Goal: Transaction & Acquisition: Book appointment/travel/reservation

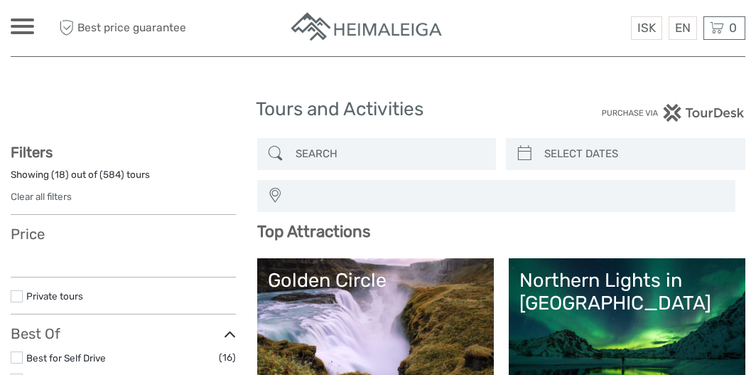
select select
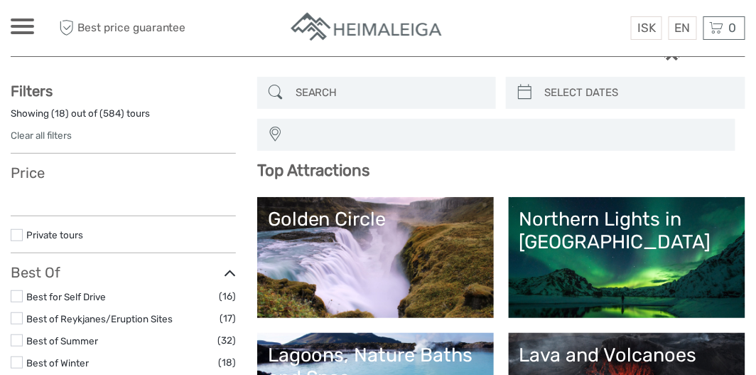
scroll to position [71, 0]
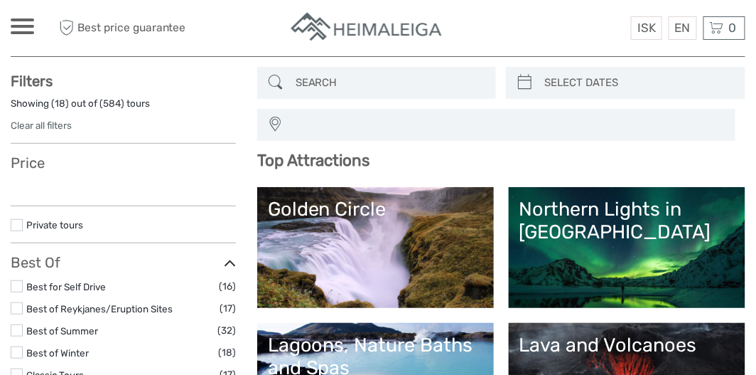
select select
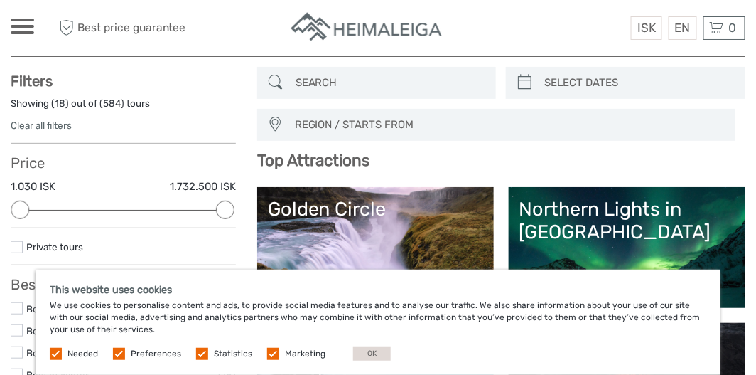
scroll to position [0, 0]
click at [361, 352] on button "OK" at bounding box center [372, 353] width 38 height 14
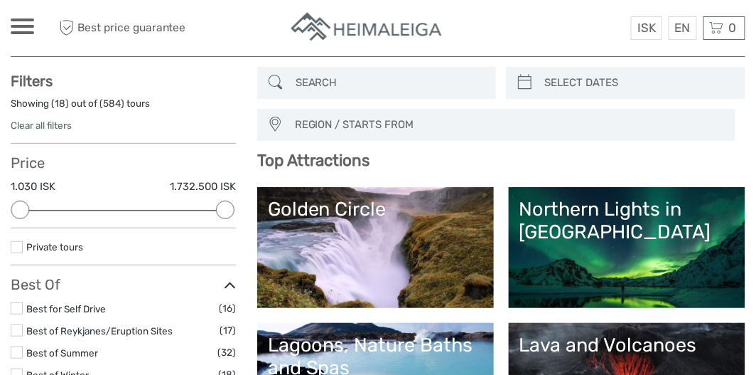
click at [627, 268] on link "Northern Lights in [GEOGRAPHIC_DATA]" at bounding box center [627, 247] width 215 height 99
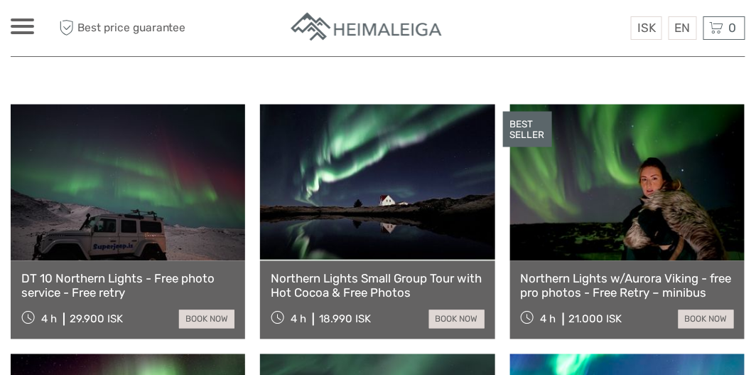
scroll to position [497, 0]
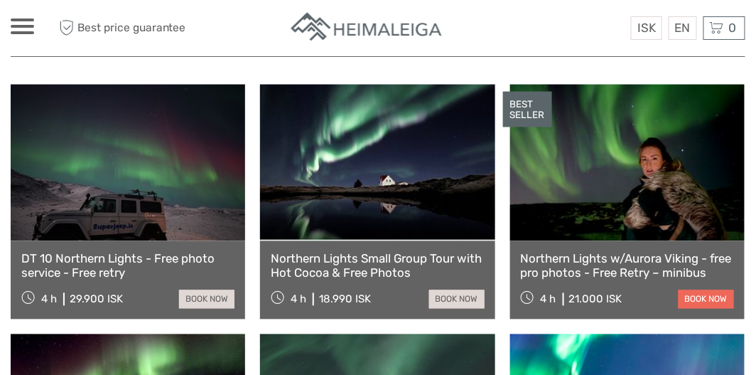
click at [698, 290] on link "book now" at bounding box center [706, 299] width 55 height 18
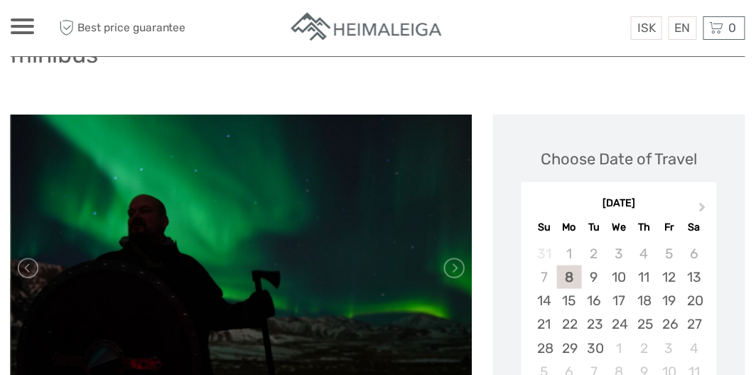
scroll to position [213, 0]
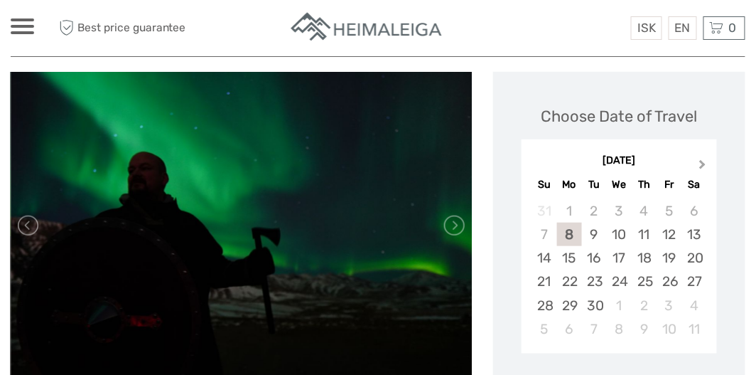
click at [703, 166] on span "Next Month" at bounding box center [703, 167] width 0 height 21
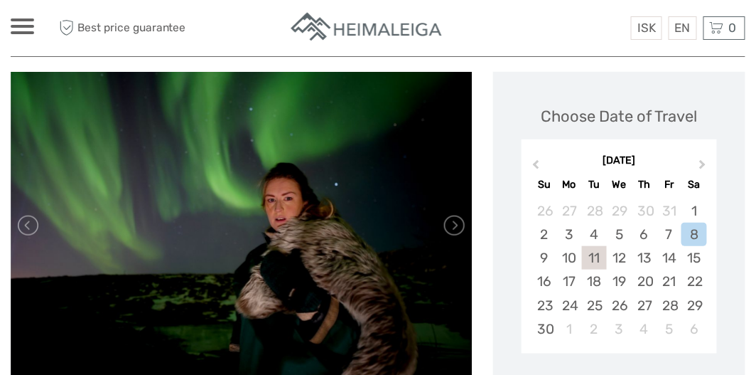
click at [596, 258] on div "11" at bounding box center [594, 257] width 25 height 23
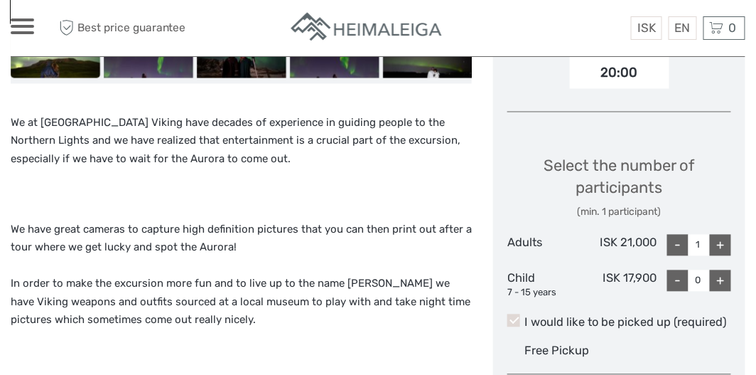
scroll to position [640, 0]
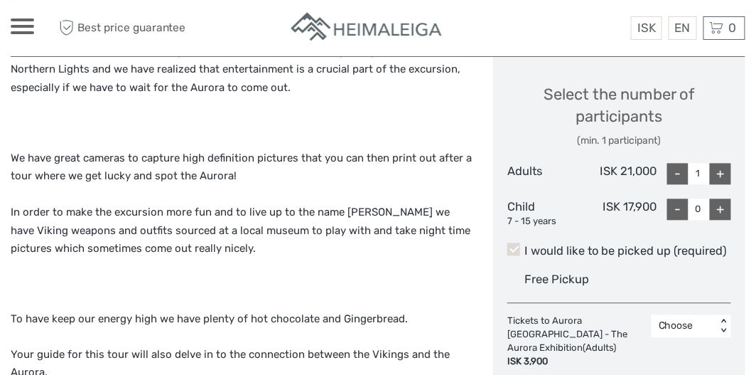
click at [719, 173] on div "+" at bounding box center [720, 173] width 21 height 21
type input "4"
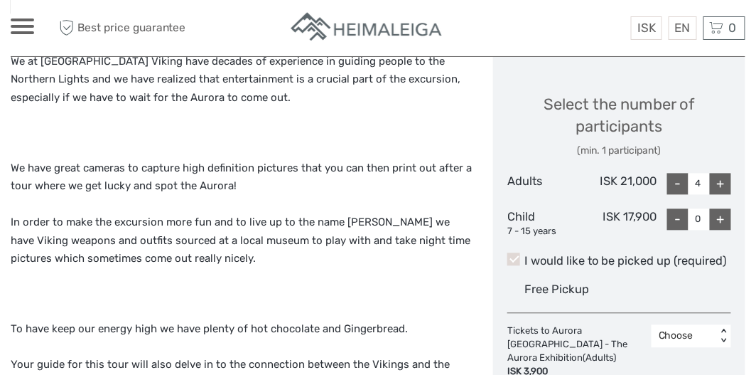
scroll to position [569, 0]
